Goal: Task Accomplishment & Management: Manage account settings

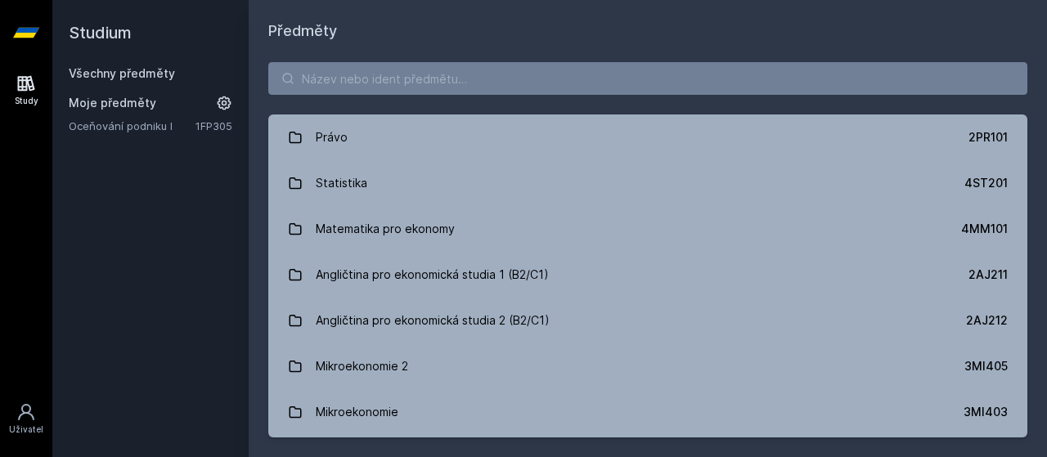
click at [179, 128] on link "Oceňování podniku I" at bounding box center [132, 126] width 127 height 16
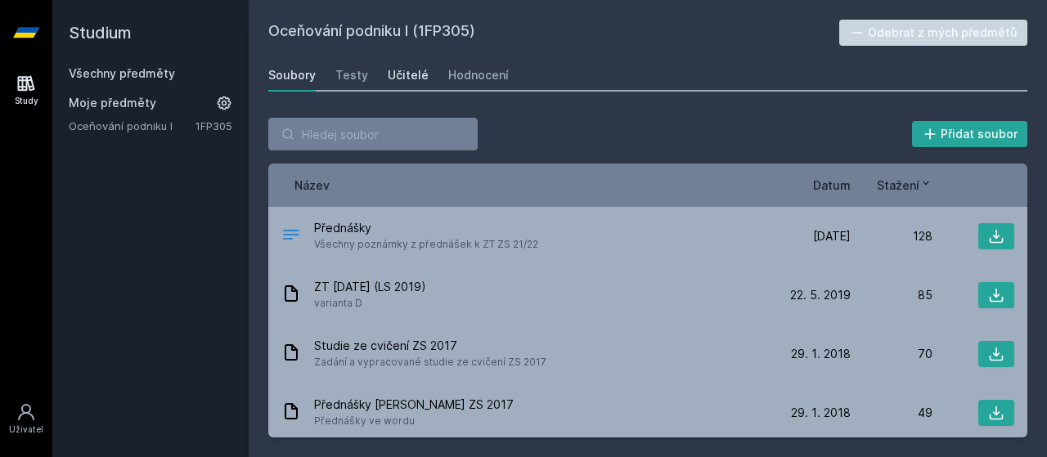
click at [412, 83] on div "Učitelé" at bounding box center [408, 75] width 41 height 16
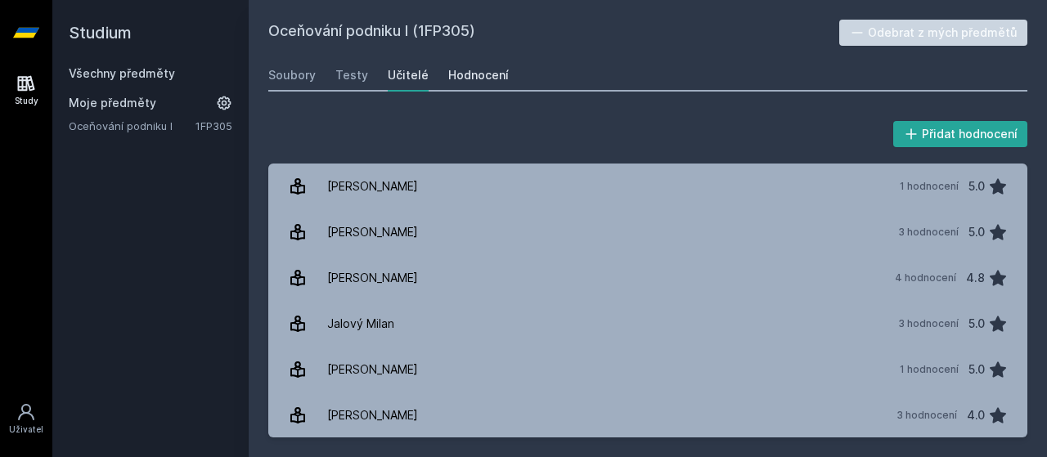
click at [485, 78] on div "Hodnocení" at bounding box center [478, 75] width 61 height 16
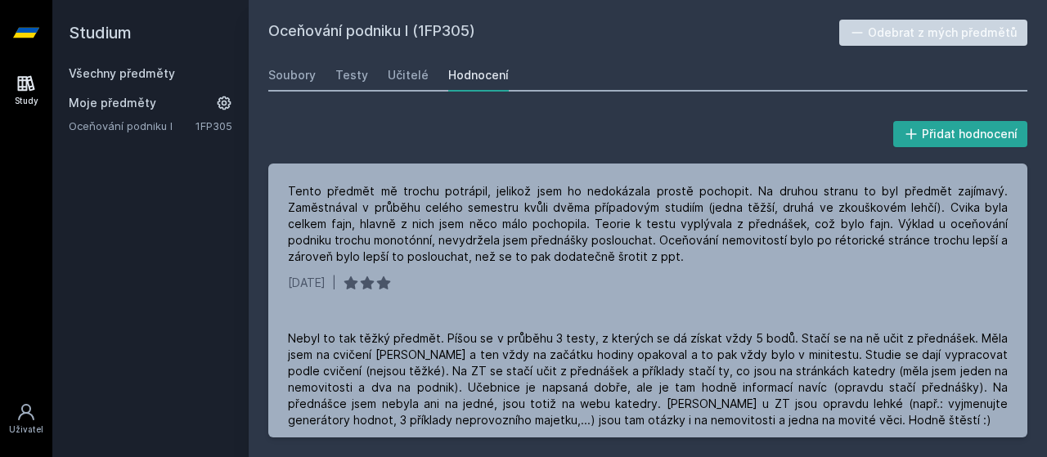
click at [147, 76] on link "Všechny předměty" at bounding box center [122, 73] width 106 height 14
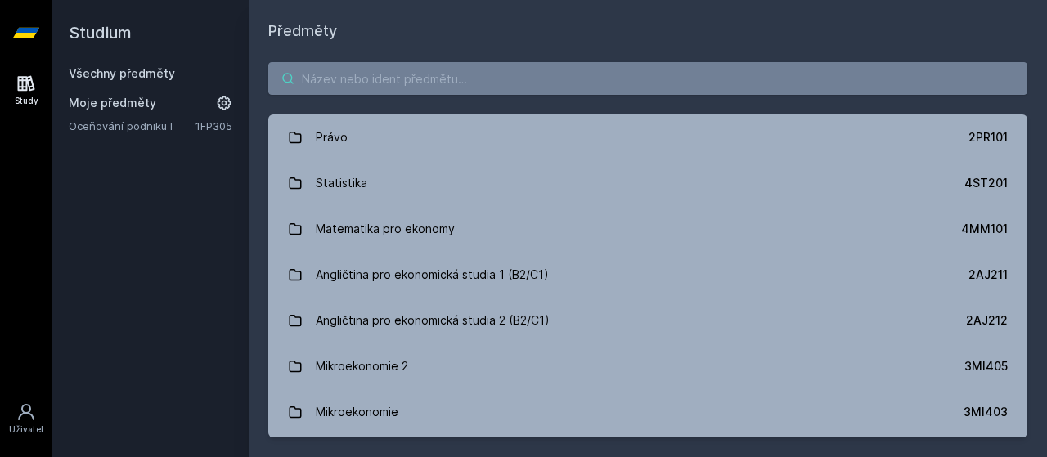
click at [369, 65] on input "search" at bounding box center [647, 78] width 759 height 33
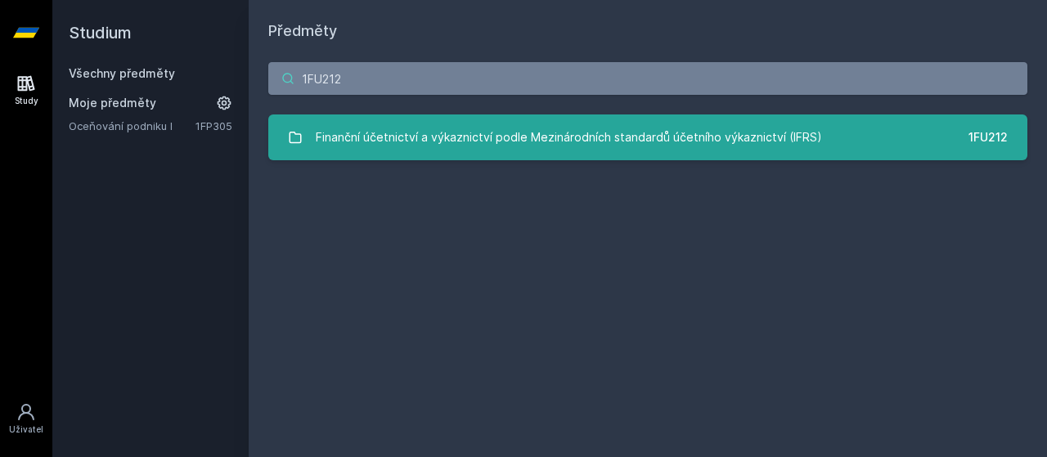
type input "1FU212"
click at [447, 151] on div "Finanční účetnictví a výkaznictví podle Mezinárodních standardů účetního výkazn…" at bounding box center [569, 137] width 507 height 33
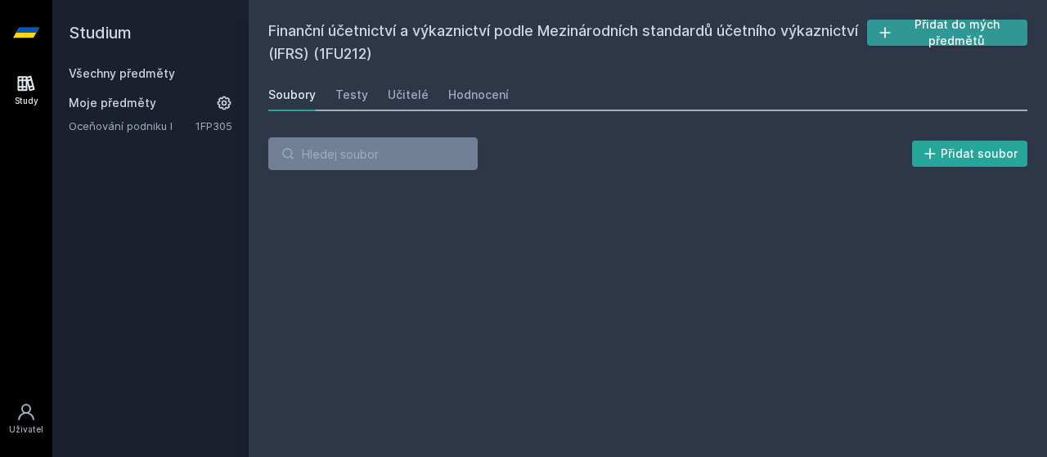
click at [925, 38] on button "Přidat do mých předmětů" at bounding box center [947, 33] width 160 height 26
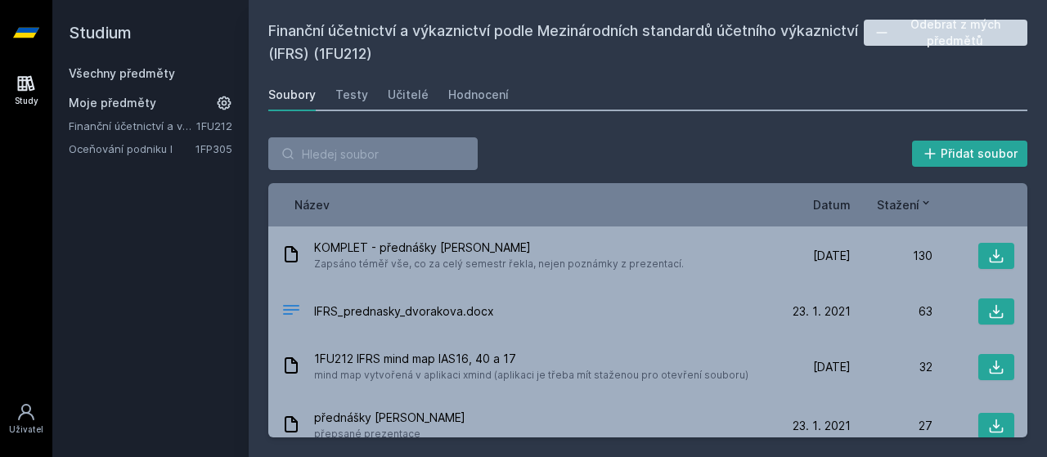
click at [112, 78] on link "Všechny předměty" at bounding box center [122, 73] width 106 height 14
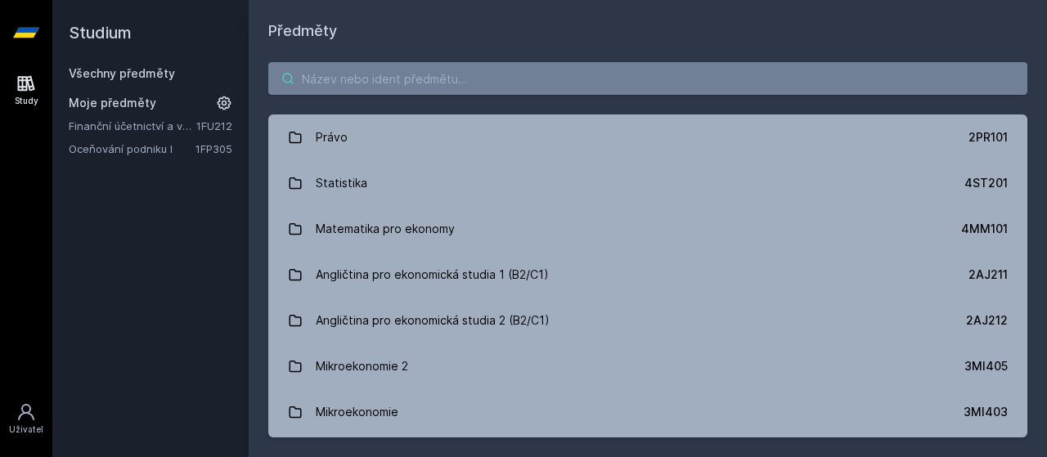
click at [315, 84] on input "search" at bounding box center [647, 78] width 759 height 33
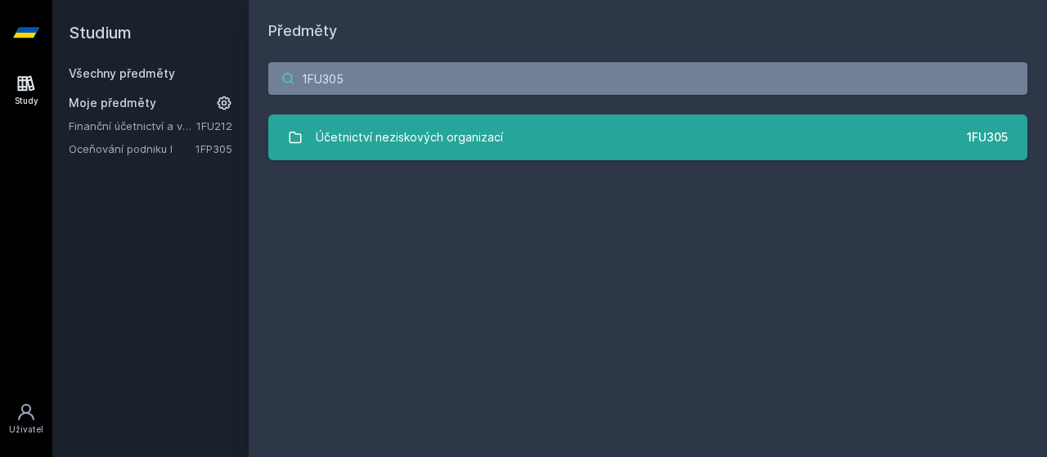
type input "1FU305"
click at [439, 153] on div "Účetnictví neziskových organizací" at bounding box center [409, 137] width 187 height 33
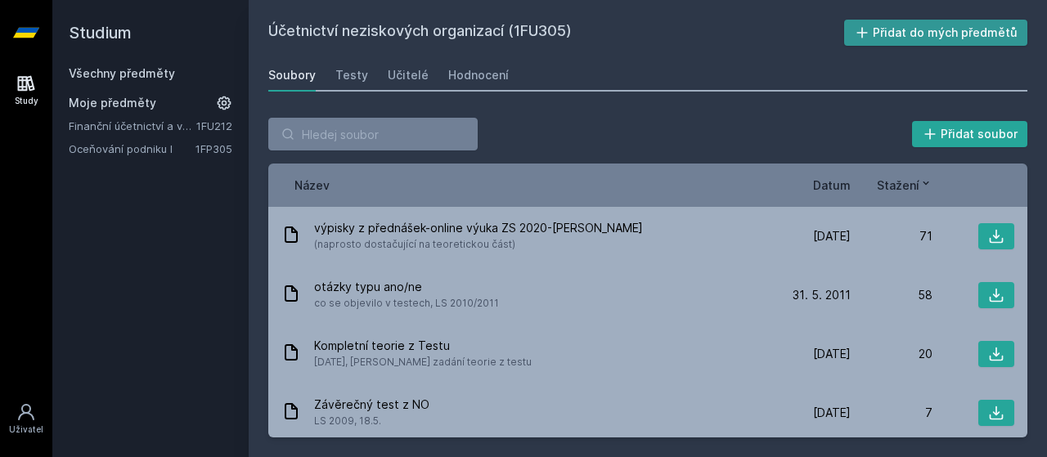
click at [933, 40] on button "Přidat do mých předmětů" at bounding box center [936, 33] width 184 height 26
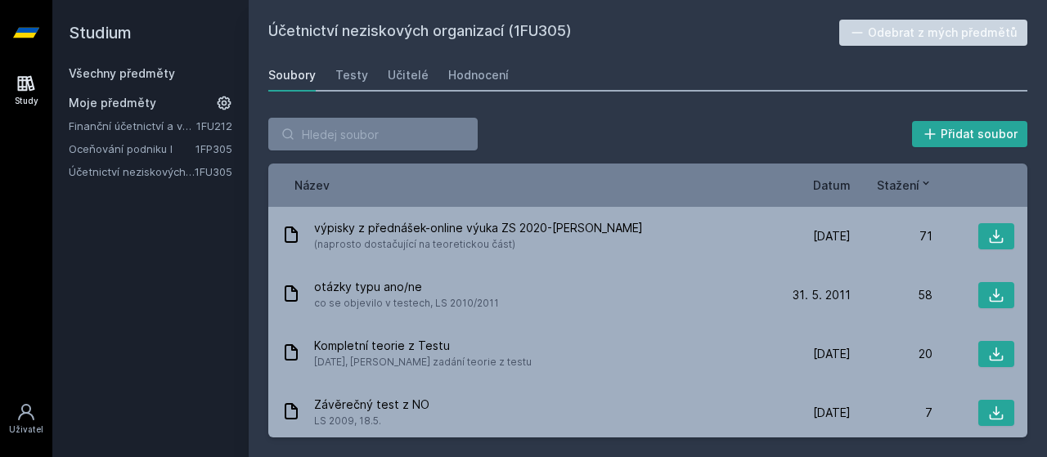
click at [837, 185] on span "Datum" at bounding box center [832, 185] width 38 height 17
click at [470, 77] on div "Hodnocení" at bounding box center [478, 75] width 61 height 16
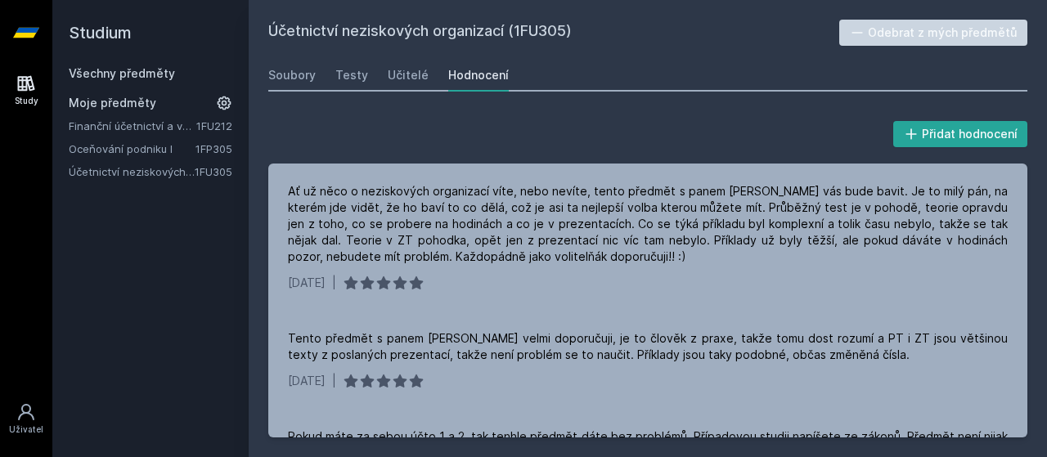
click at [107, 96] on span "Moje předměty" at bounding box center [113, 103] width 88 height 16
click at [105, 101] on span "Moje předměty" at bounding box center [113, 103] width 88 height 16
click at [114, 74] on link "Všechny předměty" at bounding box center [122, 73] width 106 height 14
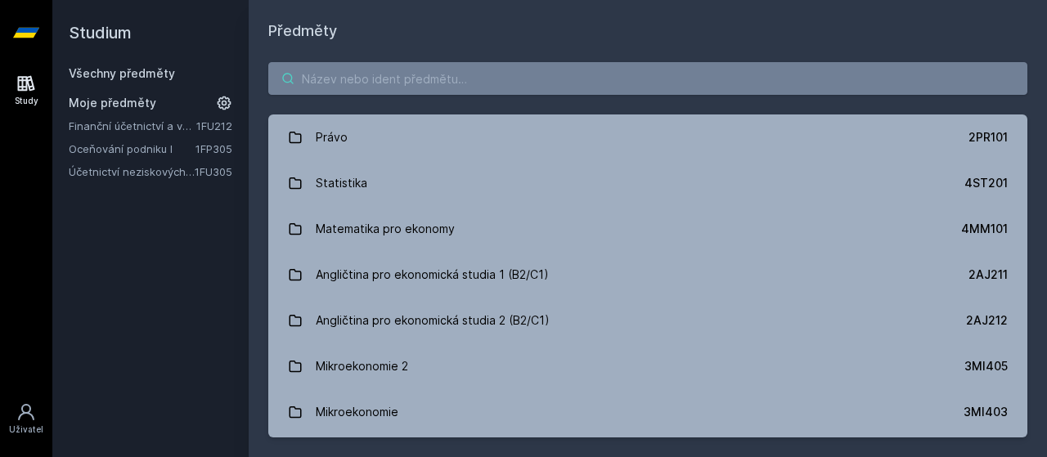
click at [394, 84] on input "search" at bounding box center [647, 78] width 759 height 33
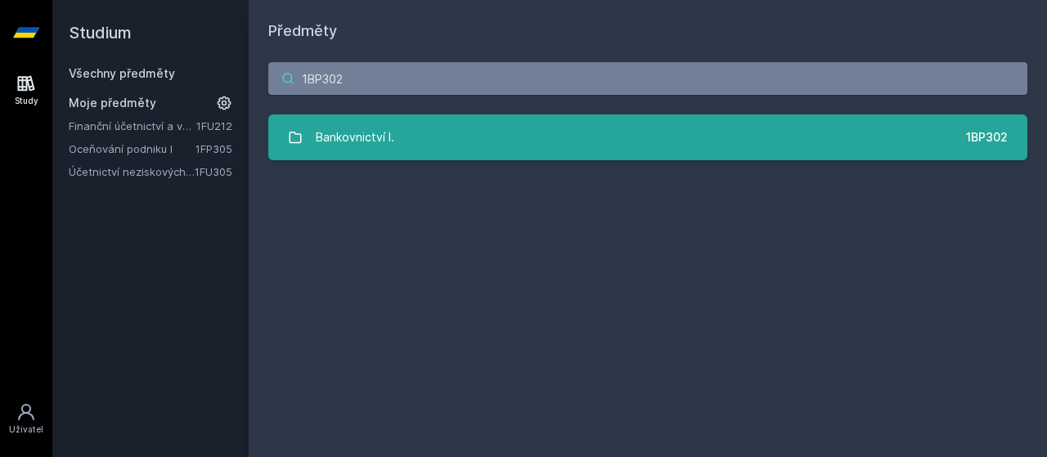
type input "1BP302"
click at [454, 131] on link "Bankovnictví I. 1BP302" at bounding box center [647, 138] width 759 height 46
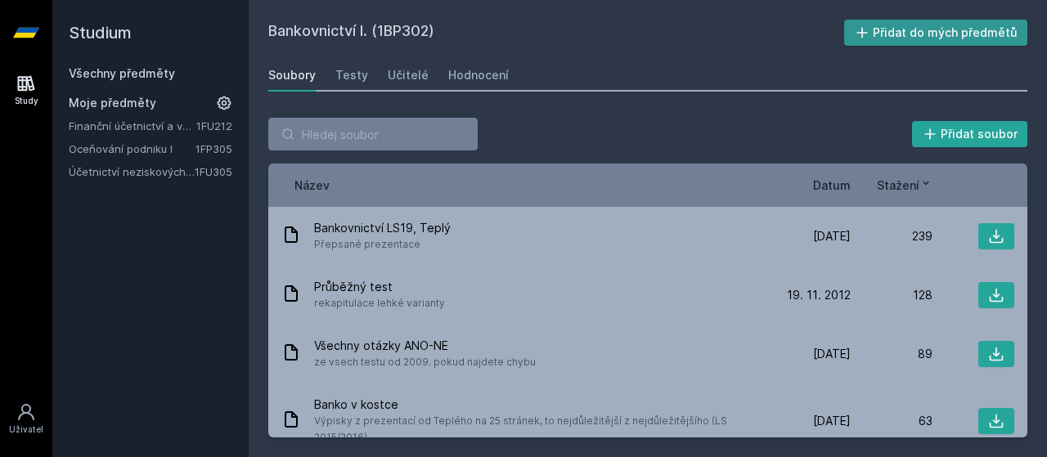
click at [913, 30] on button "Přidat do mých předmětů" at bounding box center [936, 33] width 184 height 26
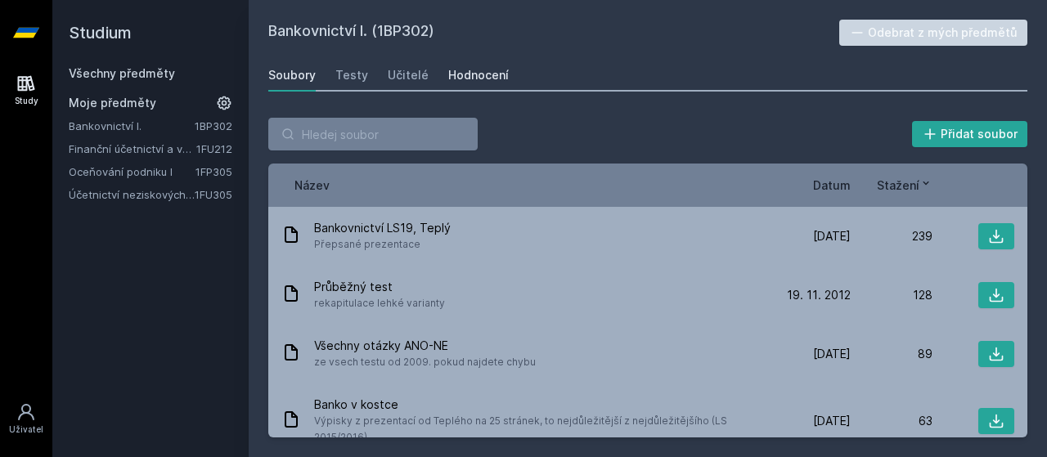
click at [459, 88] on link "Hodnocení" at bounding box center [478, 75] width 61 height 33
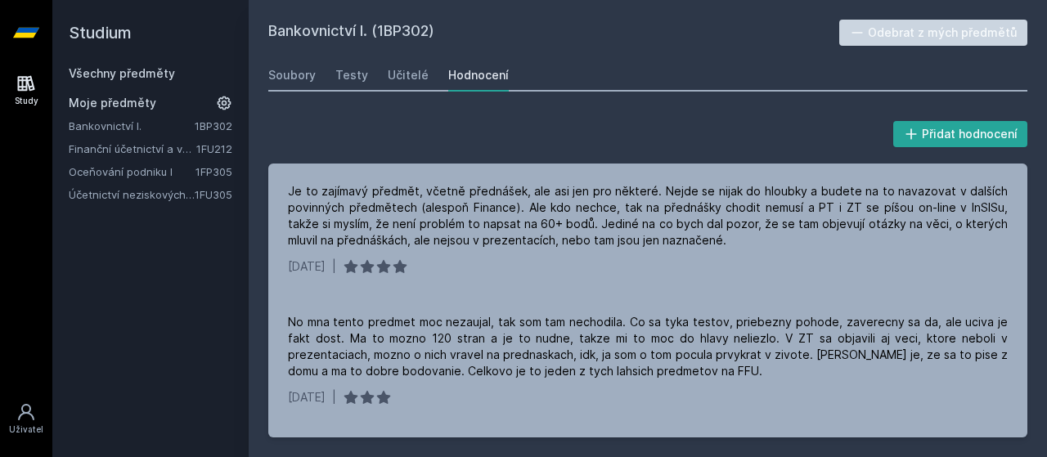
click at [142, 65] on div "Všechny předměty" at bounding box center [151, 73] width 164 height 16
click at [132, 78] on link "Všechny předměty" at bounding box center [122, 73] width 106 height 14
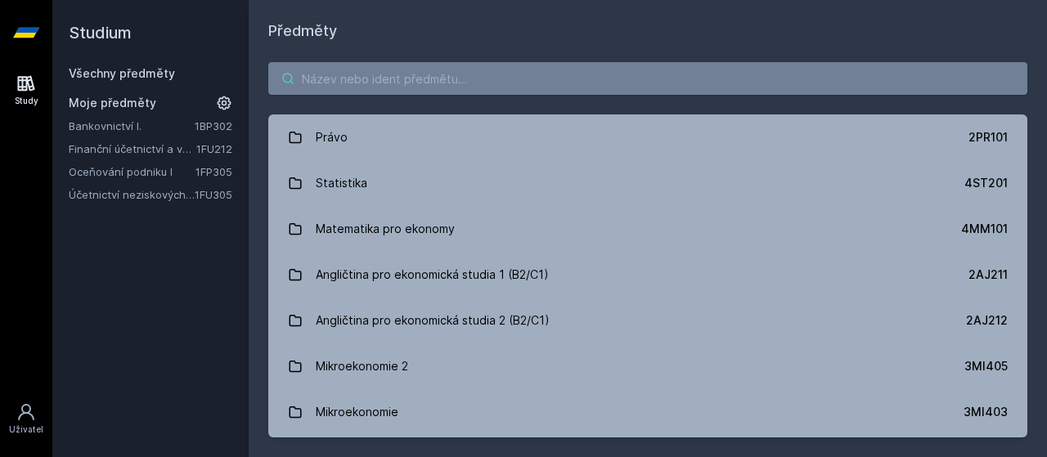
click at [317, 84] on input "search" at bounding box center [647, 78] width 759 height 33
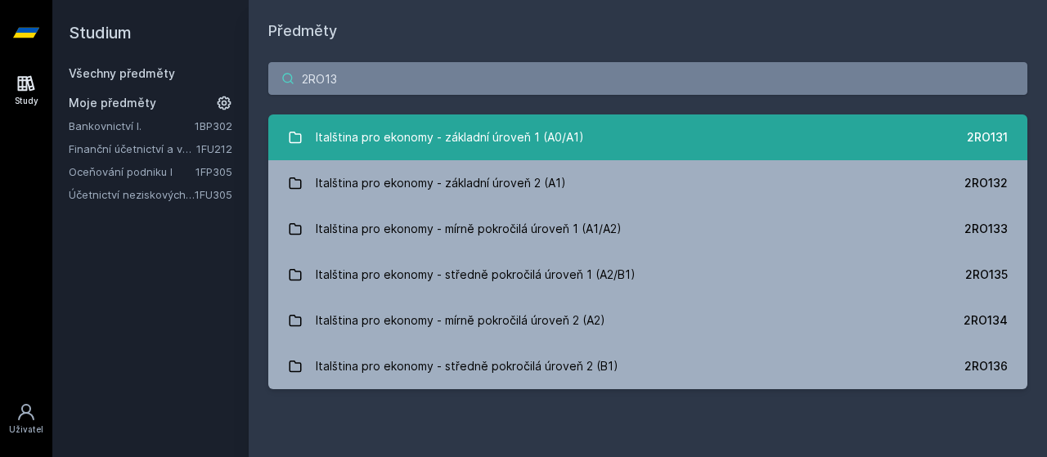
type input "2RO13"
click at [478, 135] on div "Italština pro ekonomy - základní úroveň 1 (A0/A1)" at bounding box center [450, 137] width 268 height 33
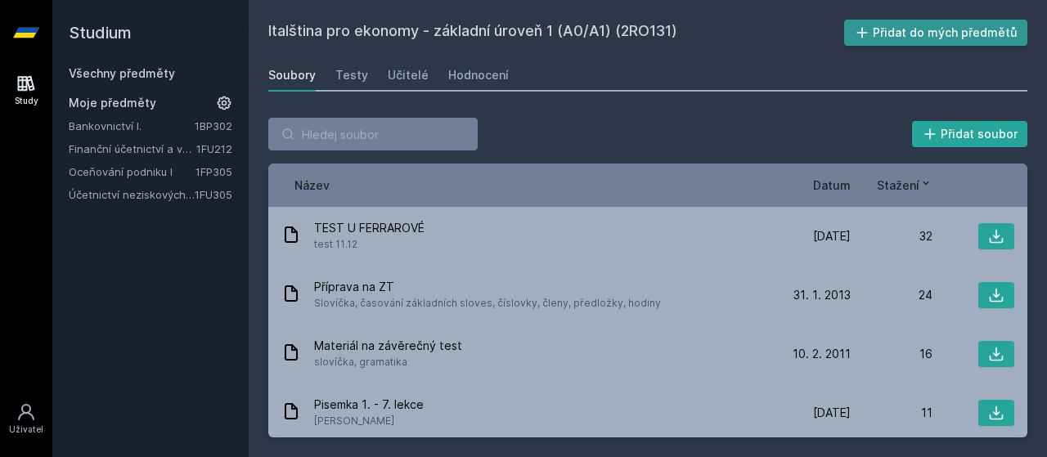
click at [912, 32] on button "Přidat do mých předmětů" at bounding box center [936, 33] width 184 height 26
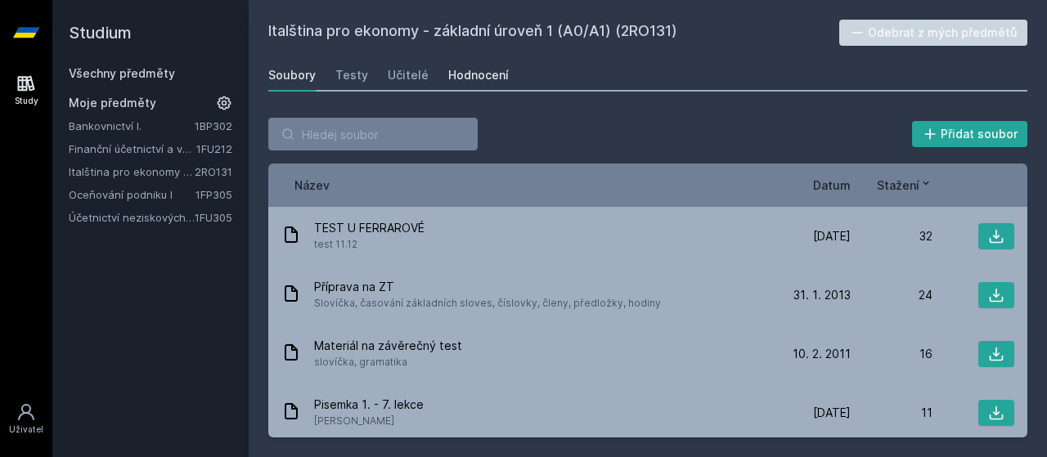
click at [461, 70] on div "Hodnocení" at bounding box center [478, 75] width 61 height 16
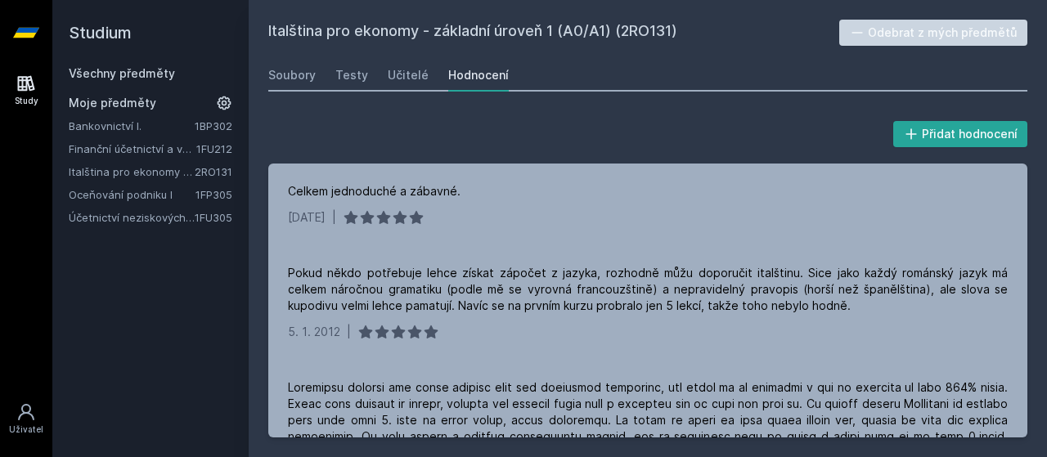
click at [94, 70] on link "Všechny předměty" at bounding box center [122, 73] width 106 height 14
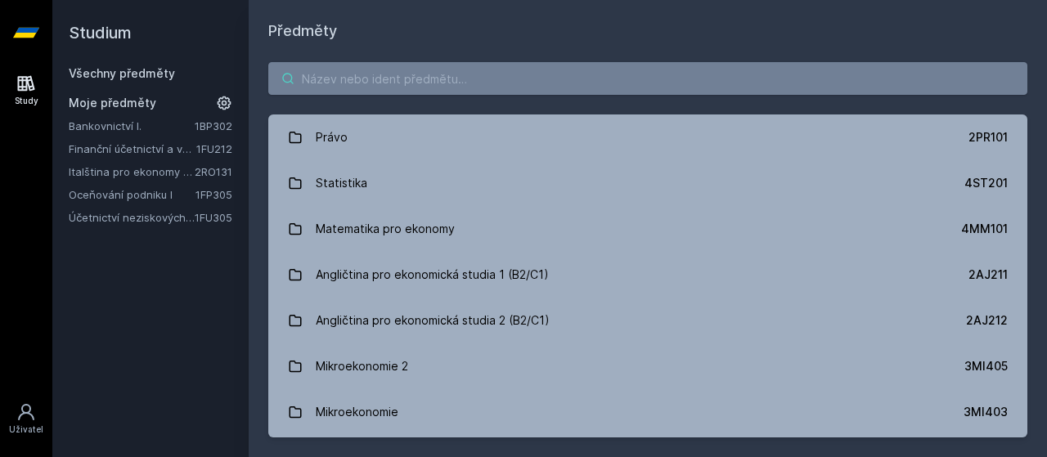
click at [390, 88] on input "search" at bounding box center [647, 78] width 759 height 33
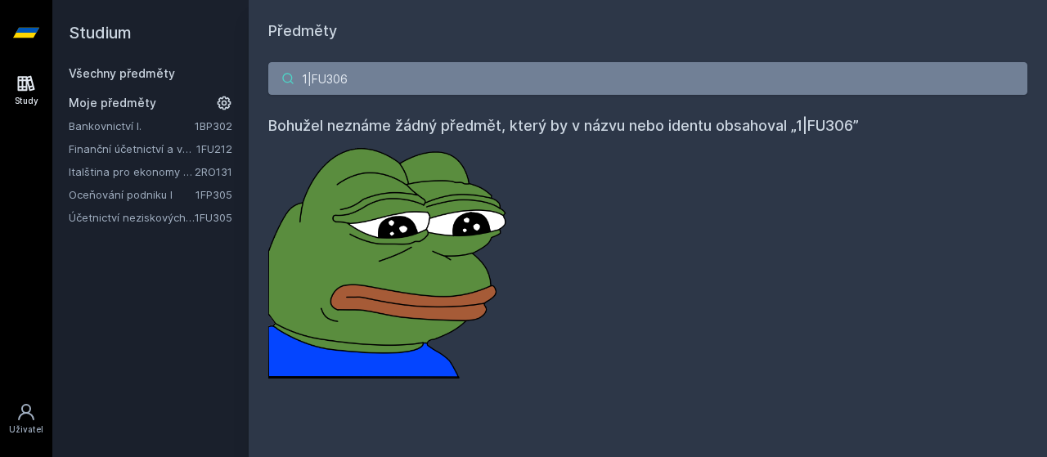
click at [316, 78] on input "1|FU306" at bounding box center [647, 78] width 759 height 33
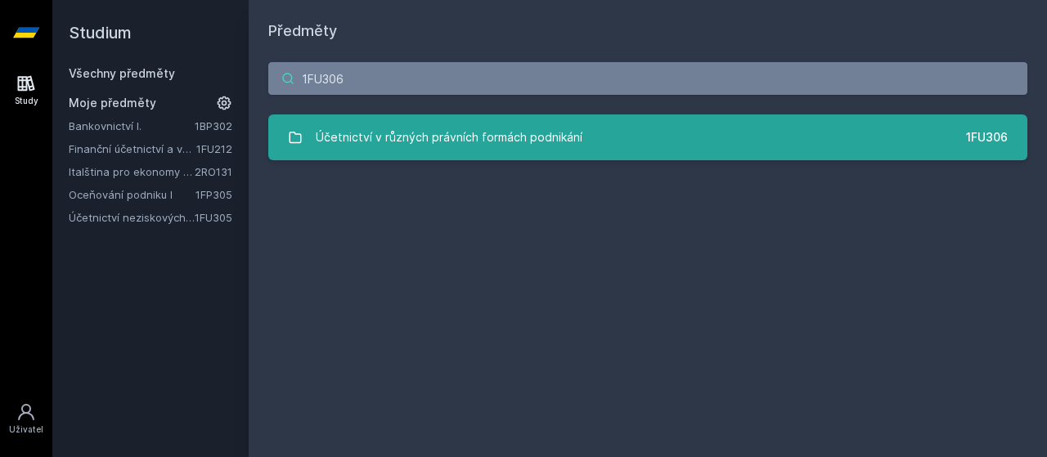
type input "1FU306"
click at [431, 148] on div "Účetnictví v různých právních formách podnikání" at bounding box center [449, 137] width 267 height 33
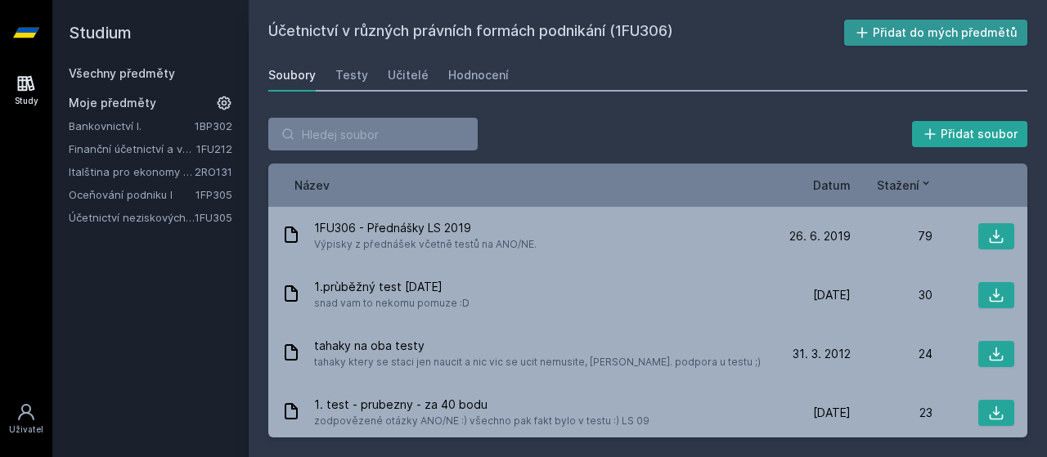
click at [925, 26] on button "Přidat do mých předmětů" at bounding box center [936, 33] width 184 height 26
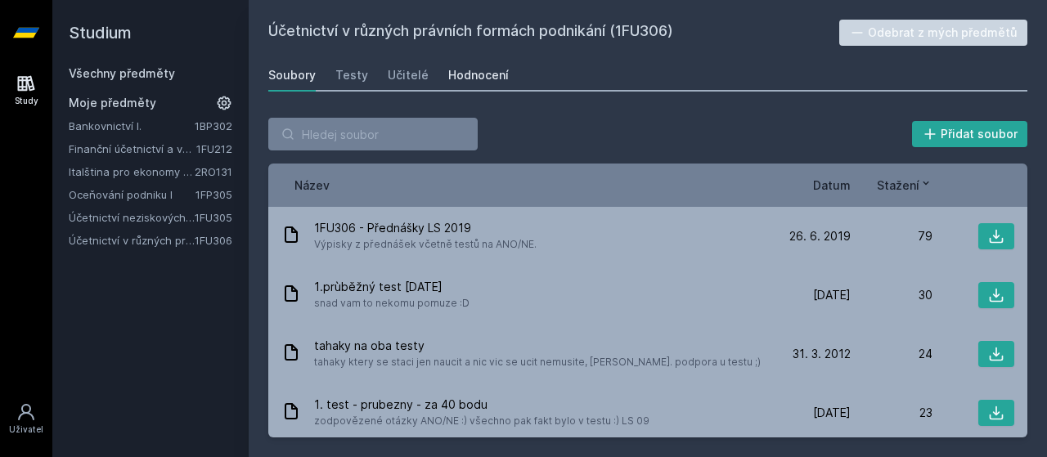
click at [466, 87] on link "Hodnocení" at bounding box center [478, 75] width 61 height 33
